Goal: Information Seeking & Learning: Learn about a topic

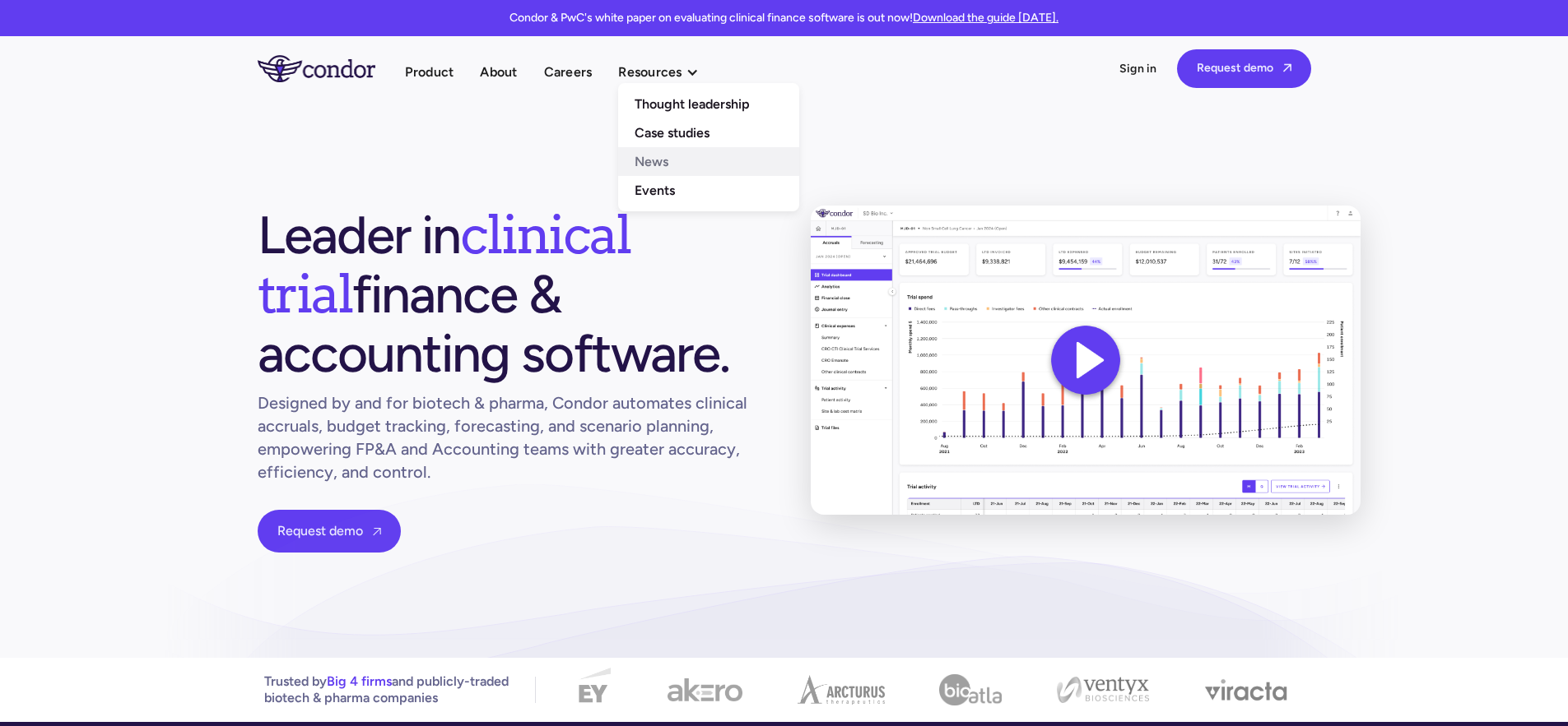
click at [656, 170] on link "News" at bounding box center [709, 162] width 181 height 29
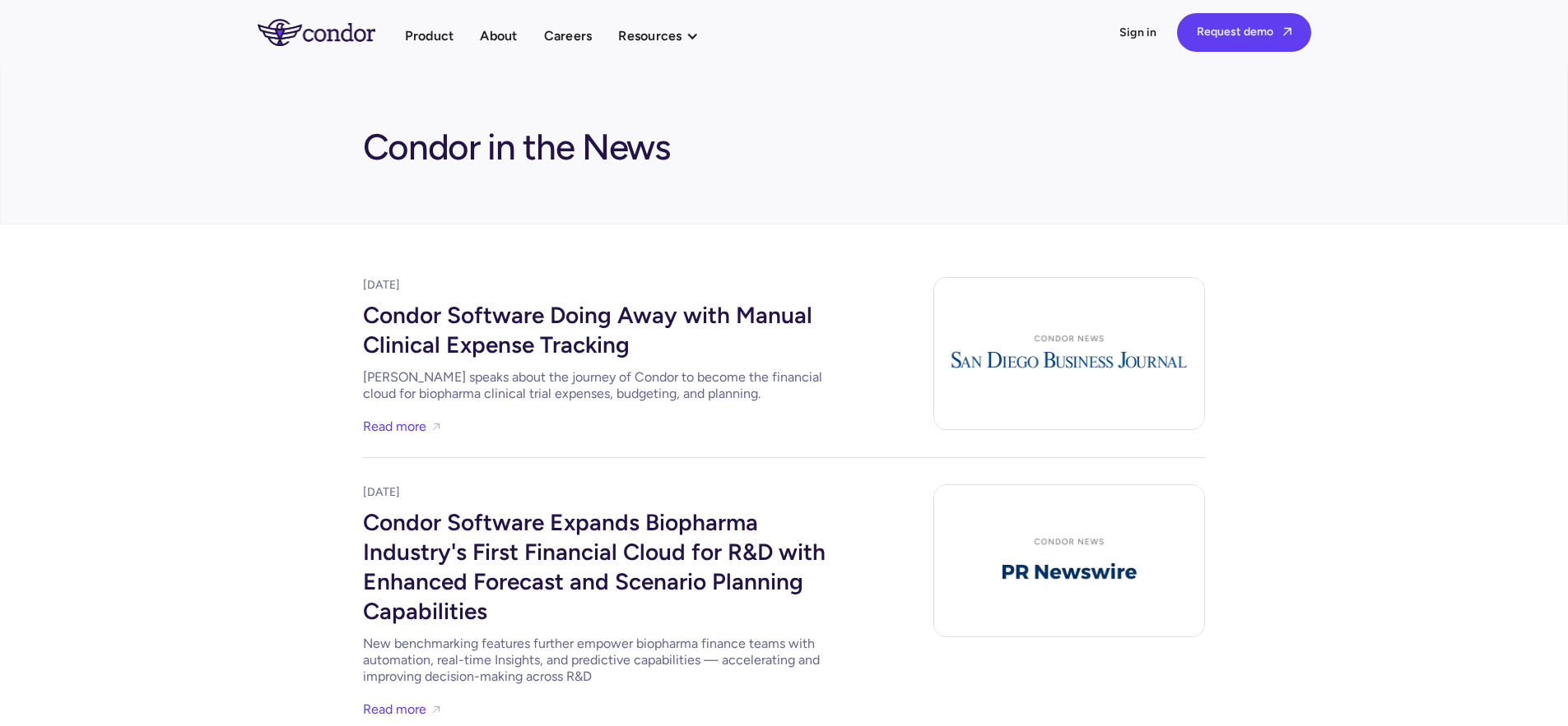
click at [539, 323] on div "Condor Software Doing Away with Manual Clinical Expense Tracking" at bounding box center [610, 328] width 494 height 69
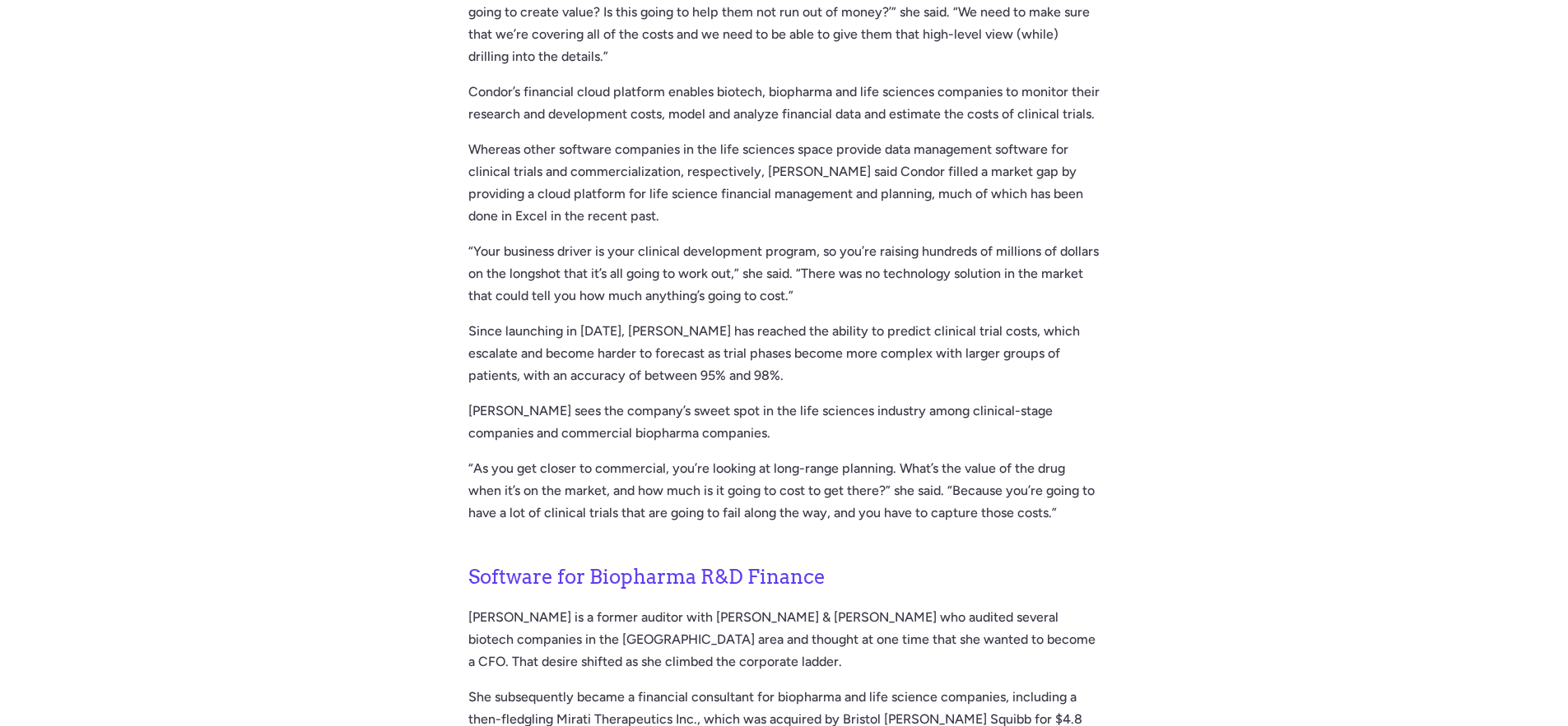
scroll to position [803, 0]
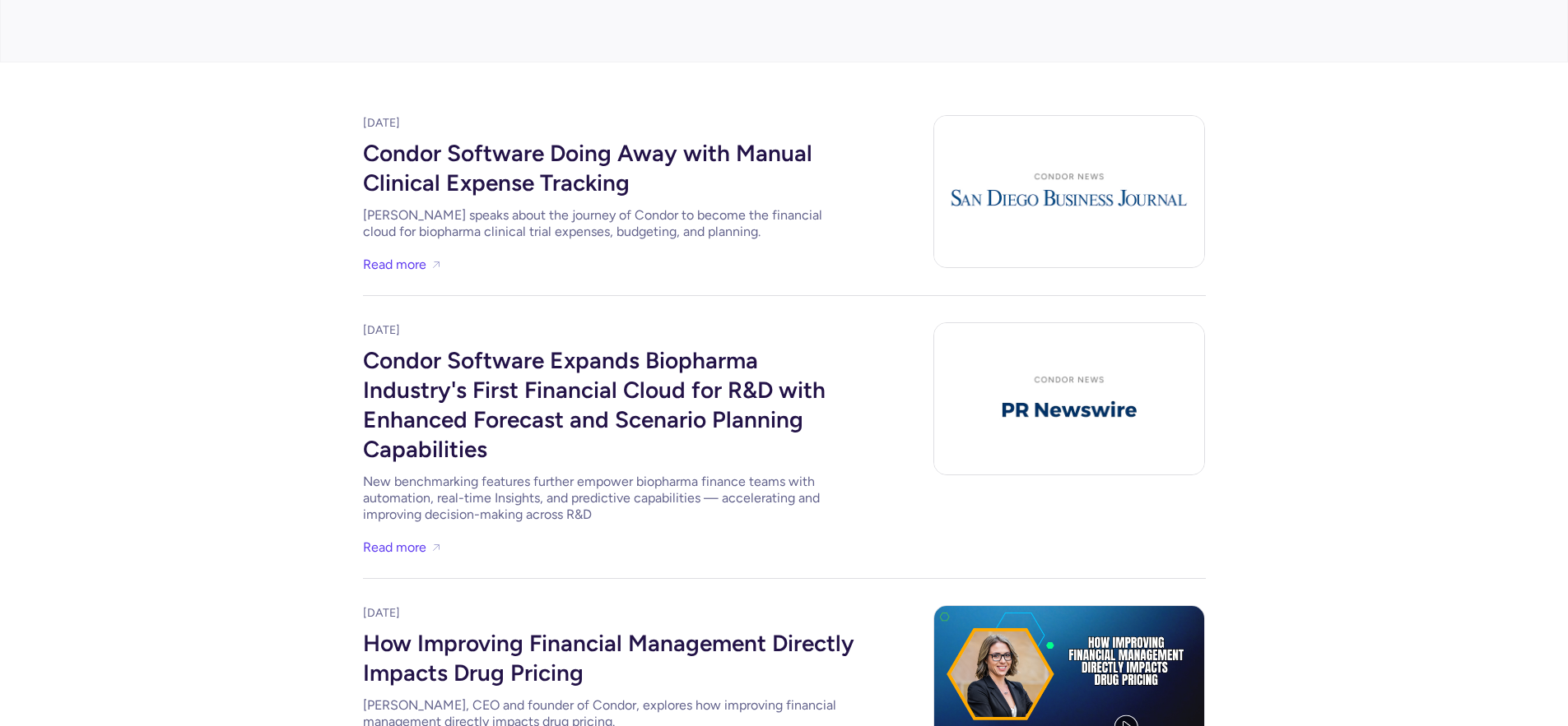
scroll to position [173, 0]
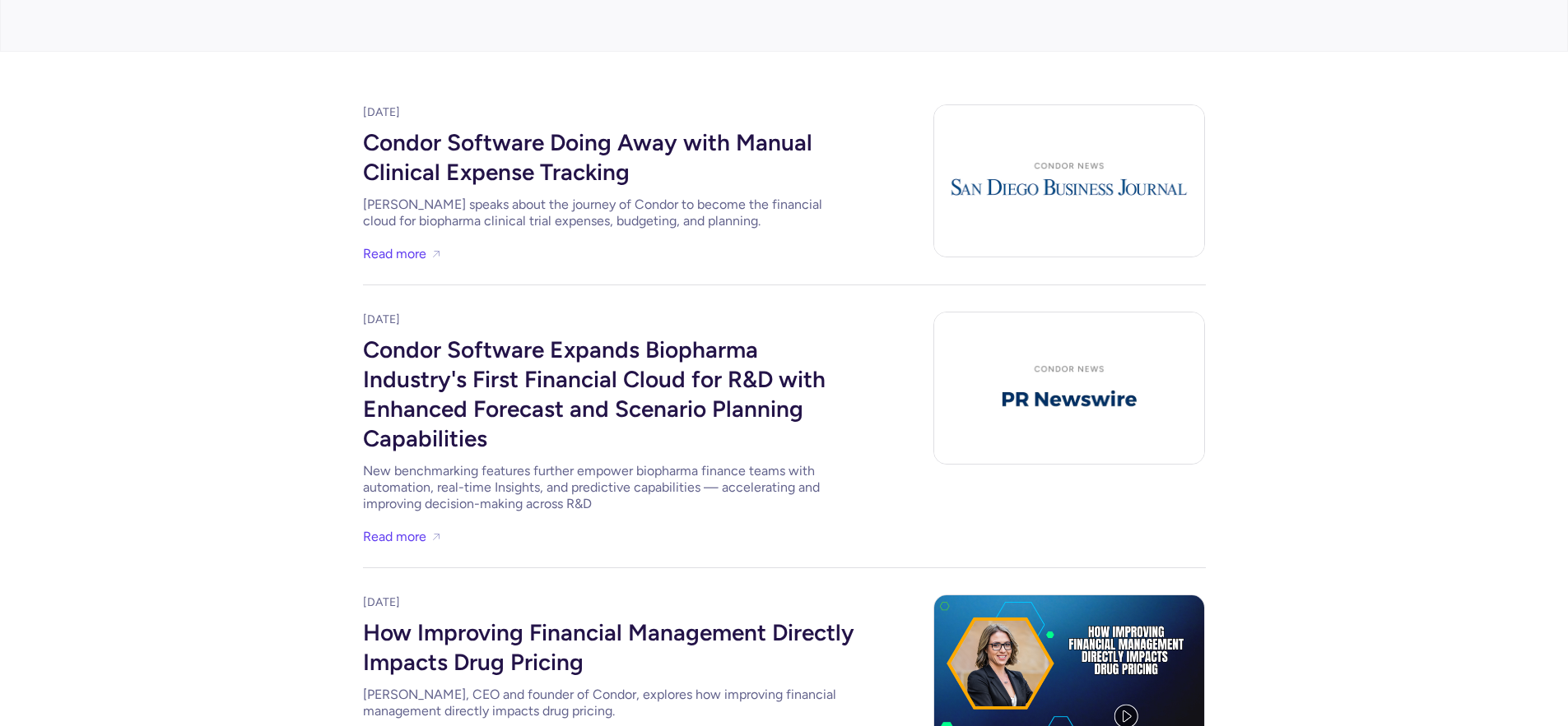
click at [489, 355] on div "Condor Software Expands Biopharma Industry's First Financial Cloud for R&D with…" at bounding box center [610, 391] width 494 height 128
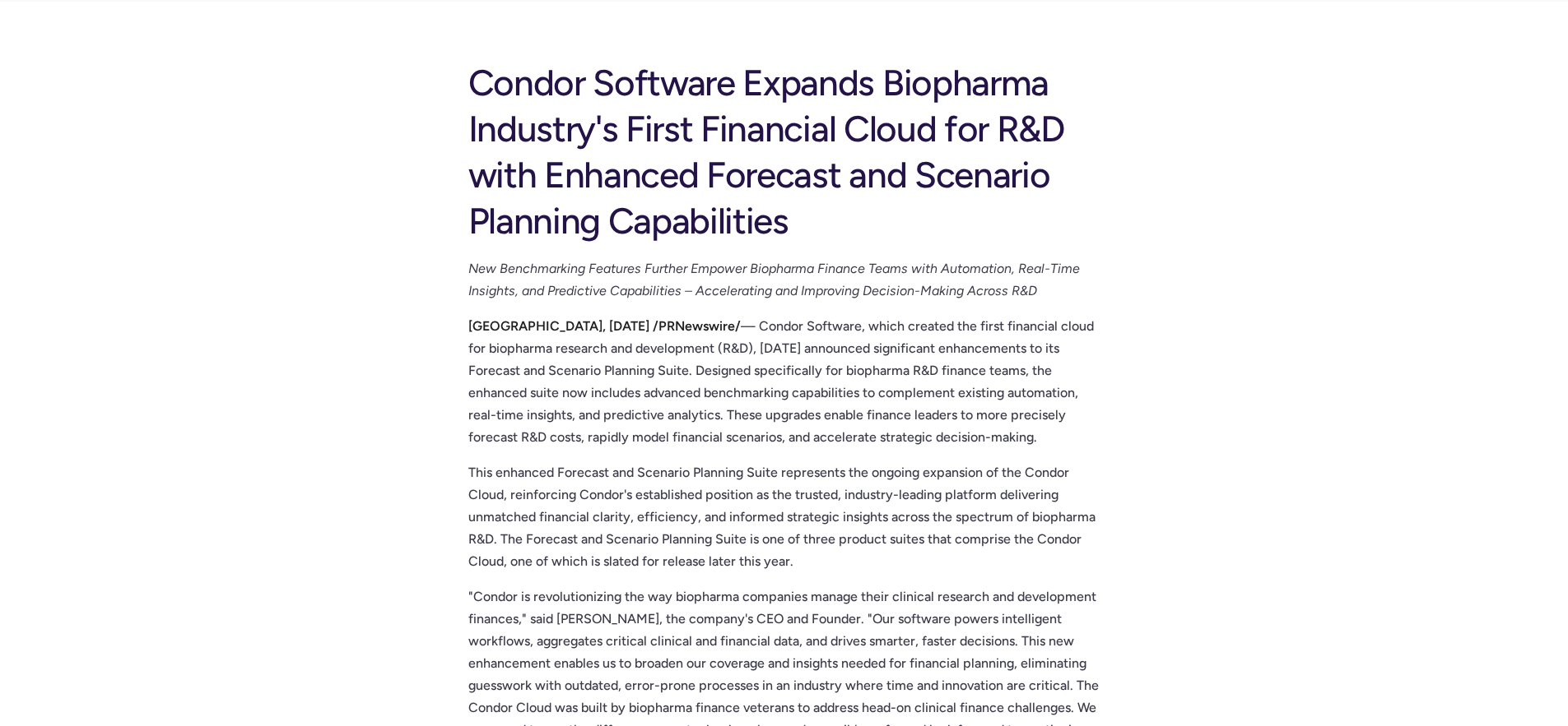
scroll to position [150, 0]
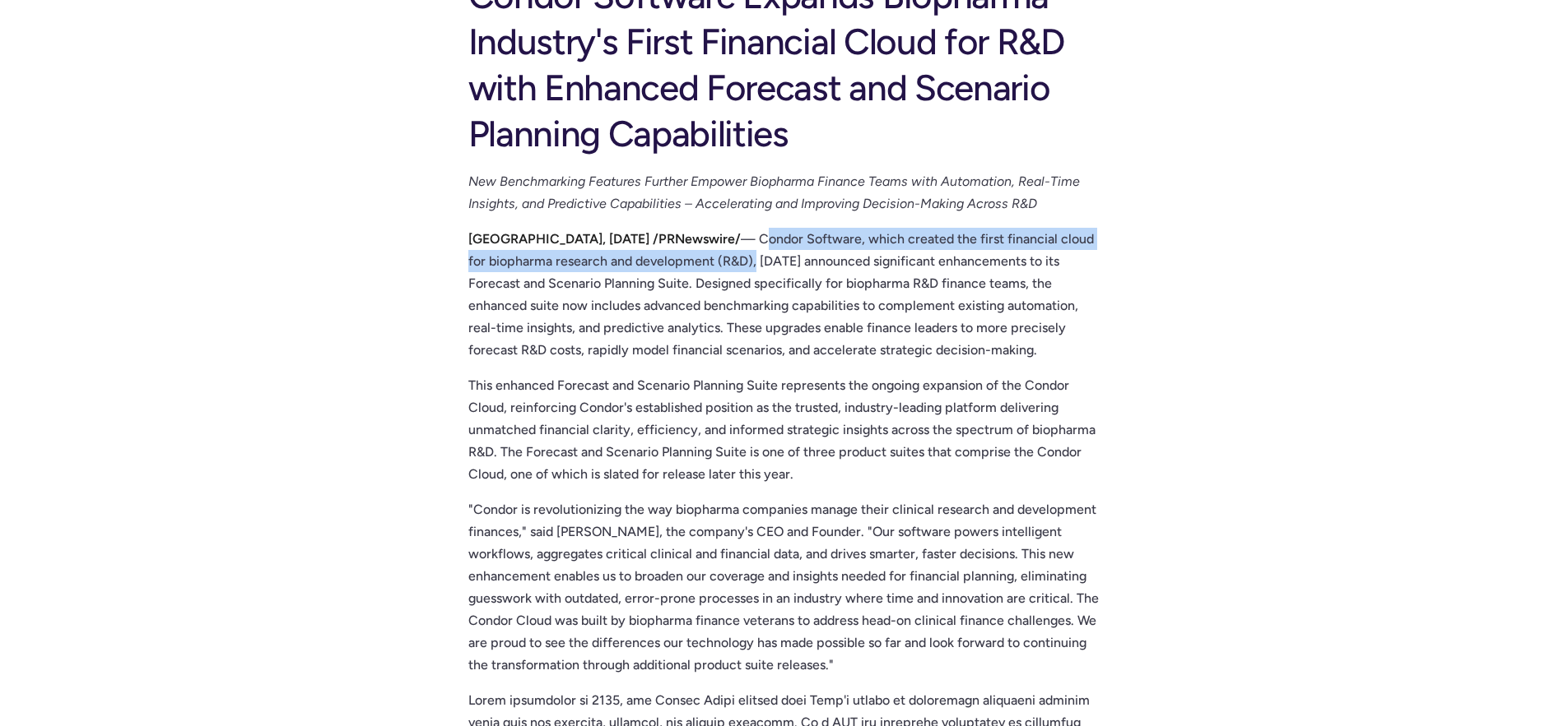
drag, startPoint x: 736, startPoint y: 237, endPoint x: 728, endPoint y: 251, distance: 16.1
click at [728, 251] on p "SAN DIEGO, April 9, 2025 /PRNewswire/ — Condor Software, which created the firs…" at bounding box center [784, 294] width 632 height 134
copy p "Condor Software, which created the first financial cloud for biopharma research…"
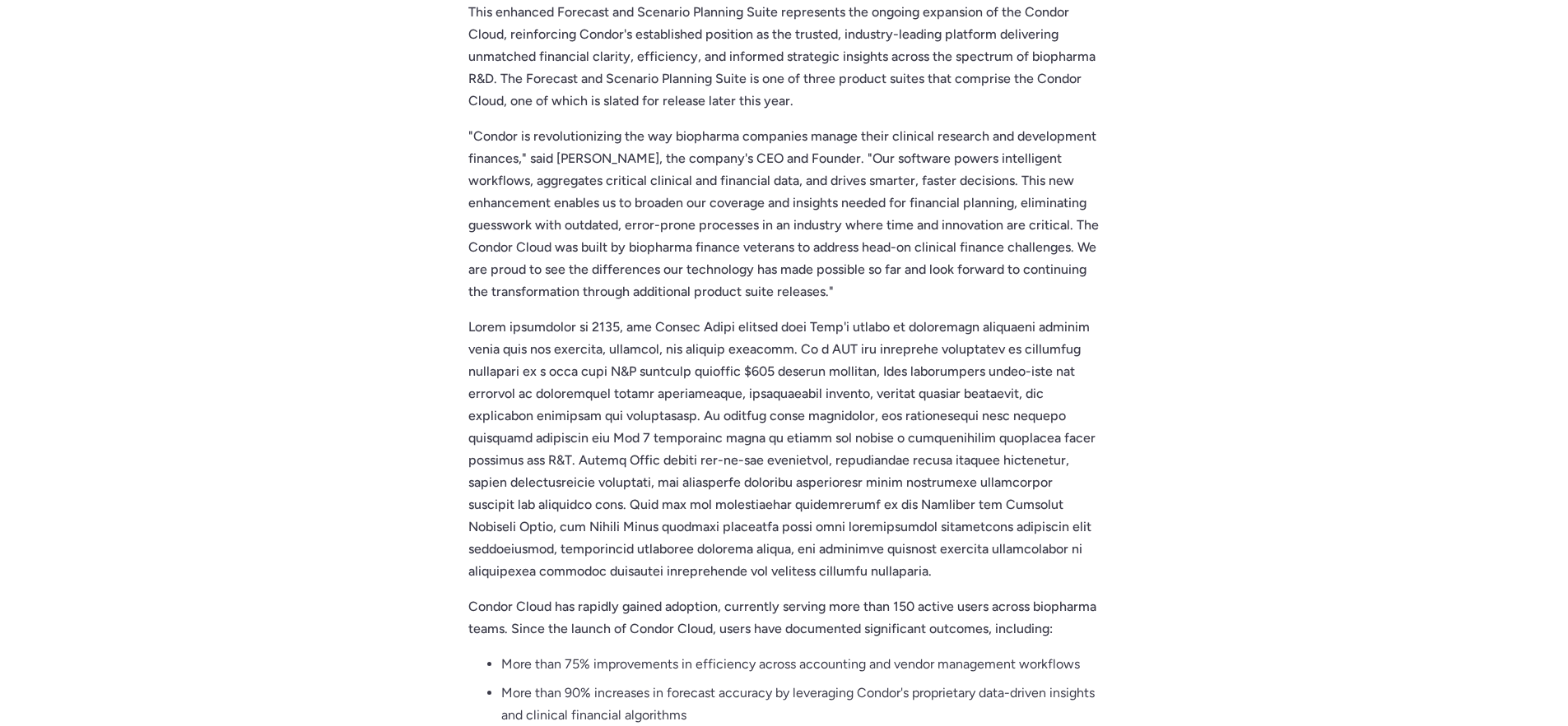
scroll to position [546, 0]
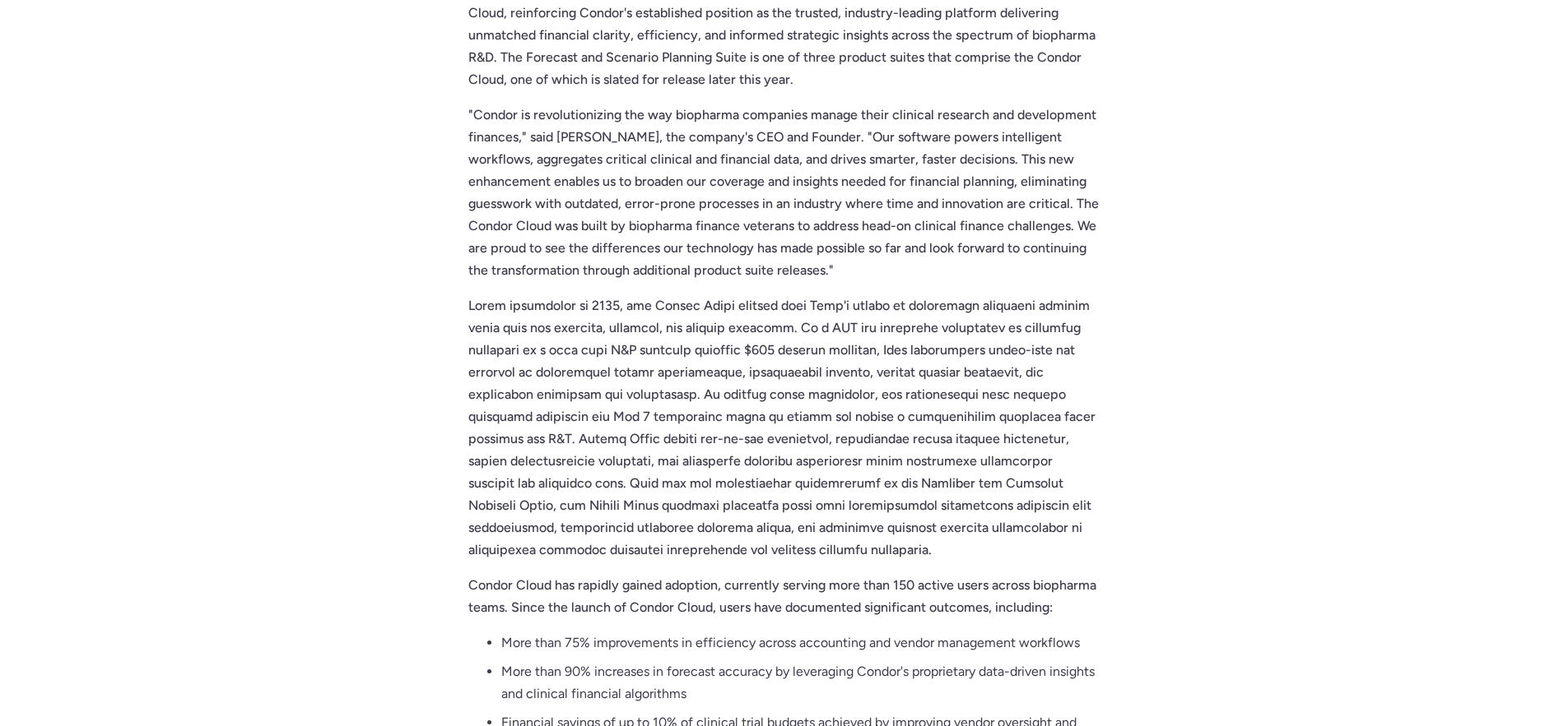
click at [819, 329] on p at bounding box center [784, 427] width 632 height 266
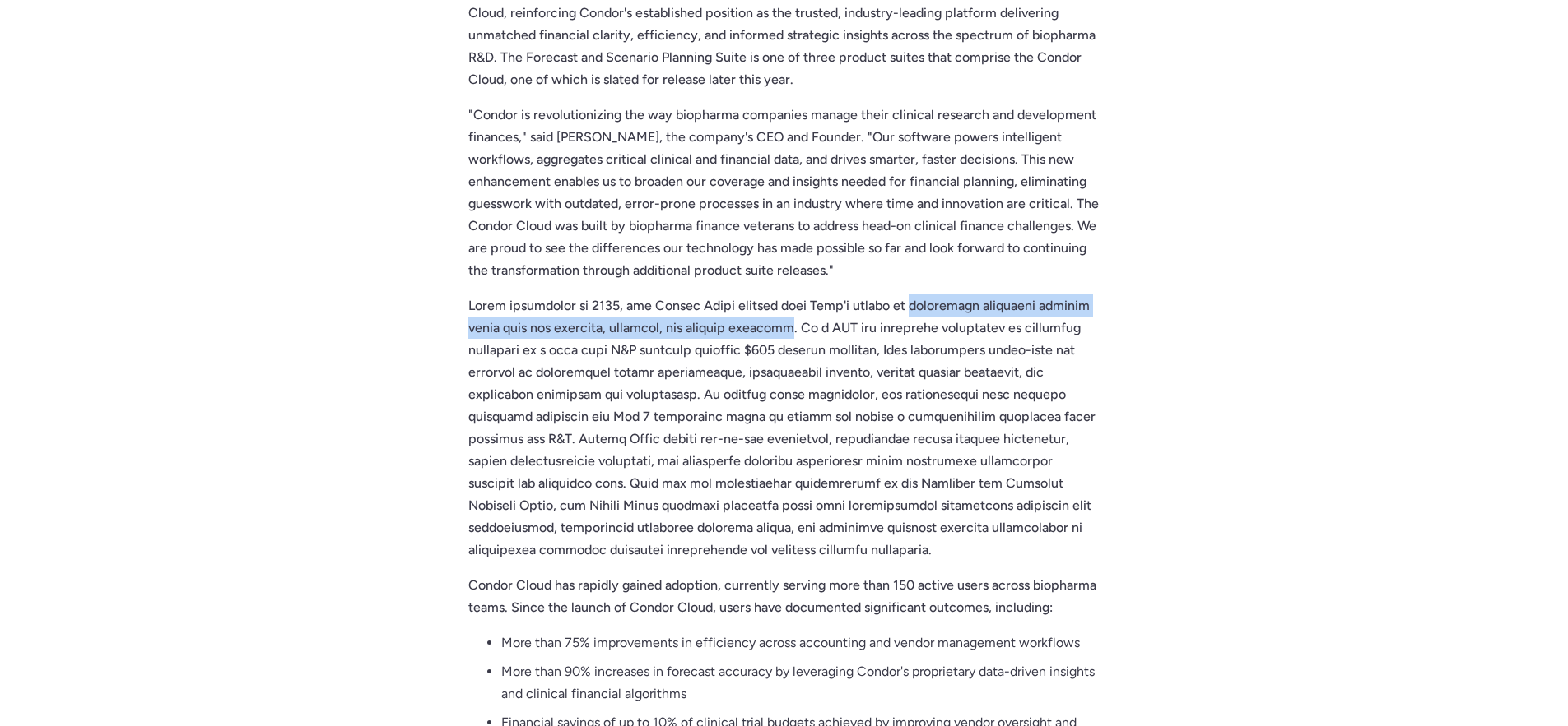
drag, startPoint x: 906, startPoint y: 302, endPoint x: 797, endPoint y: 320, distance: 110.5
click at [796, 320] on p at bounding box center [784, 427] width 632 height 266
copy p "empowering biopharma finance teams with the broadest, clearest, and deepest ins…"
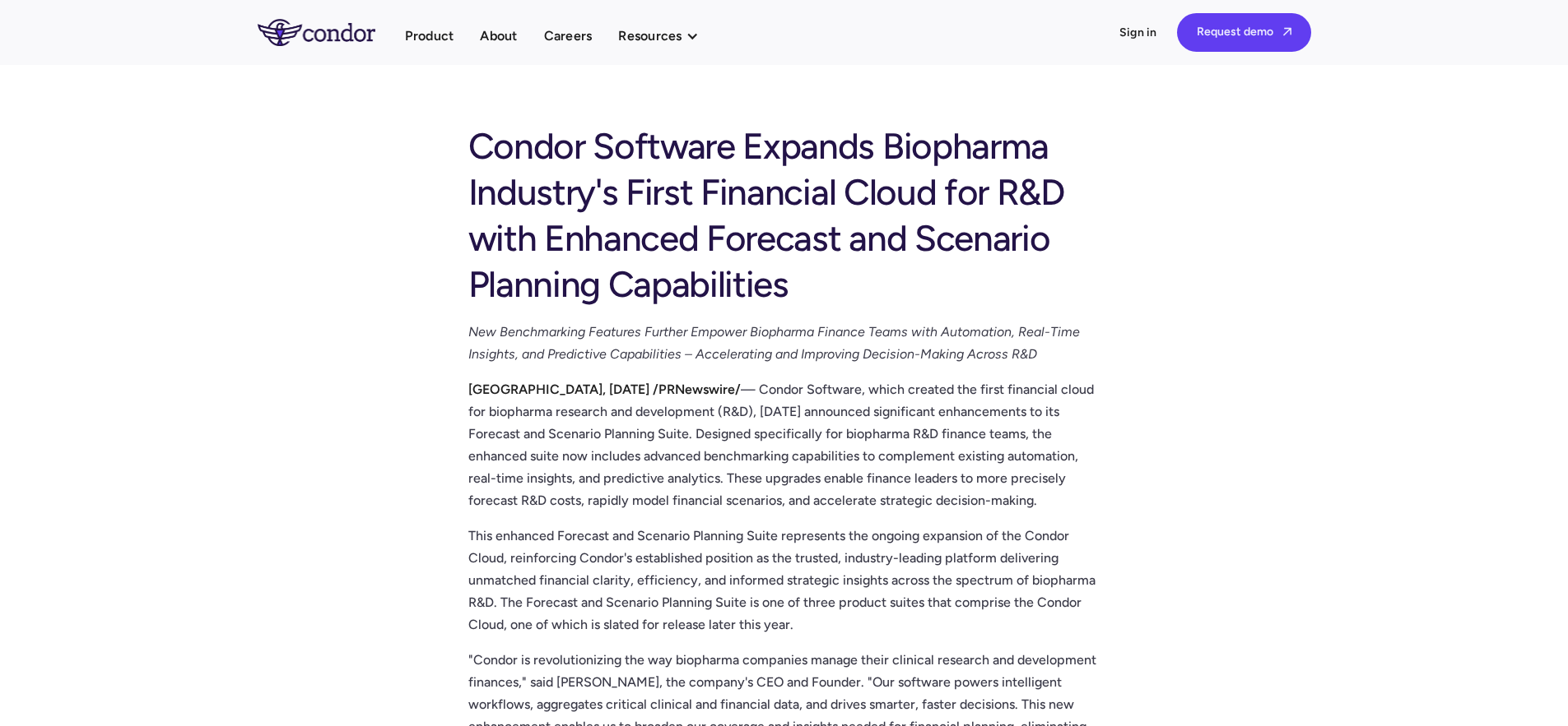
scroll to position [1656, 0]
